Goal: Find specific page/section: Find specific page/section

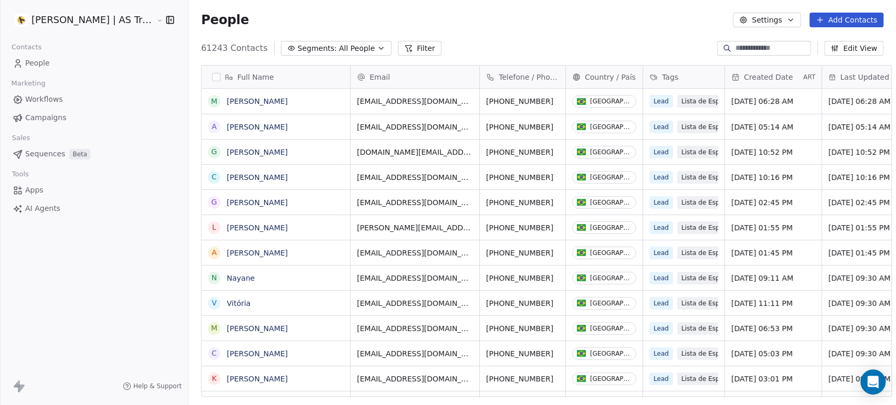
scroll to position [347, 707]
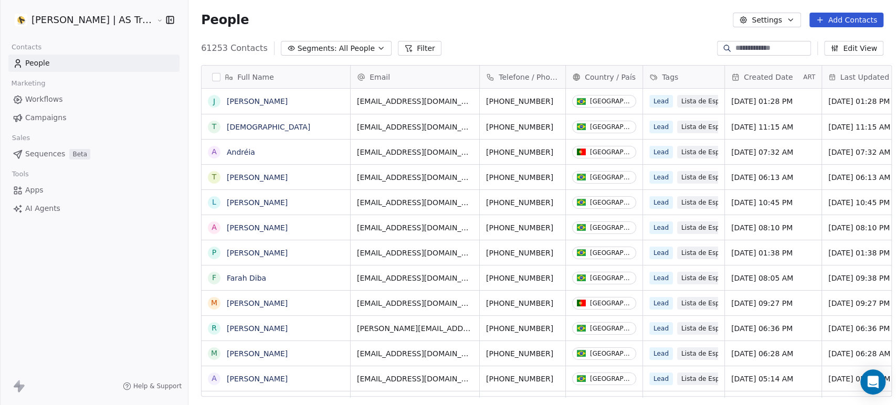
scroll to position [347, 707]
click at [69, 121] on link "Campaigns" at bounding box center [93, 117] width 171 height 17
